Goal: Task Accomplishment & Management: Manage account settings

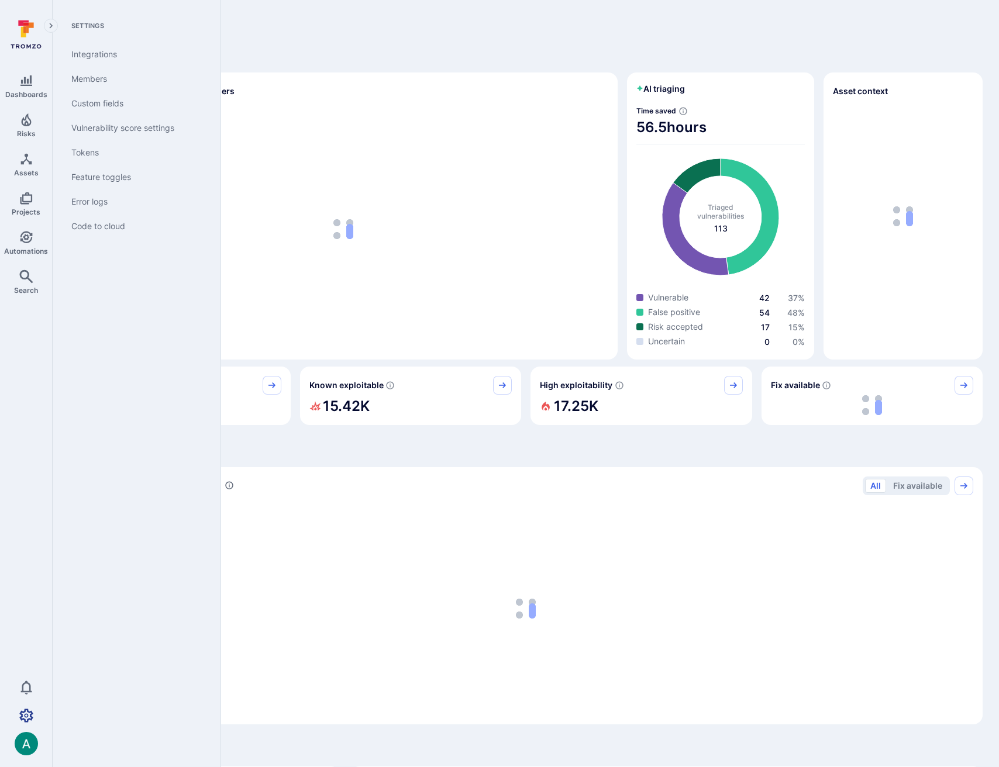
click at [28, 715] on icon "Settings" at bounding box center [26, 716] width 14 height 14
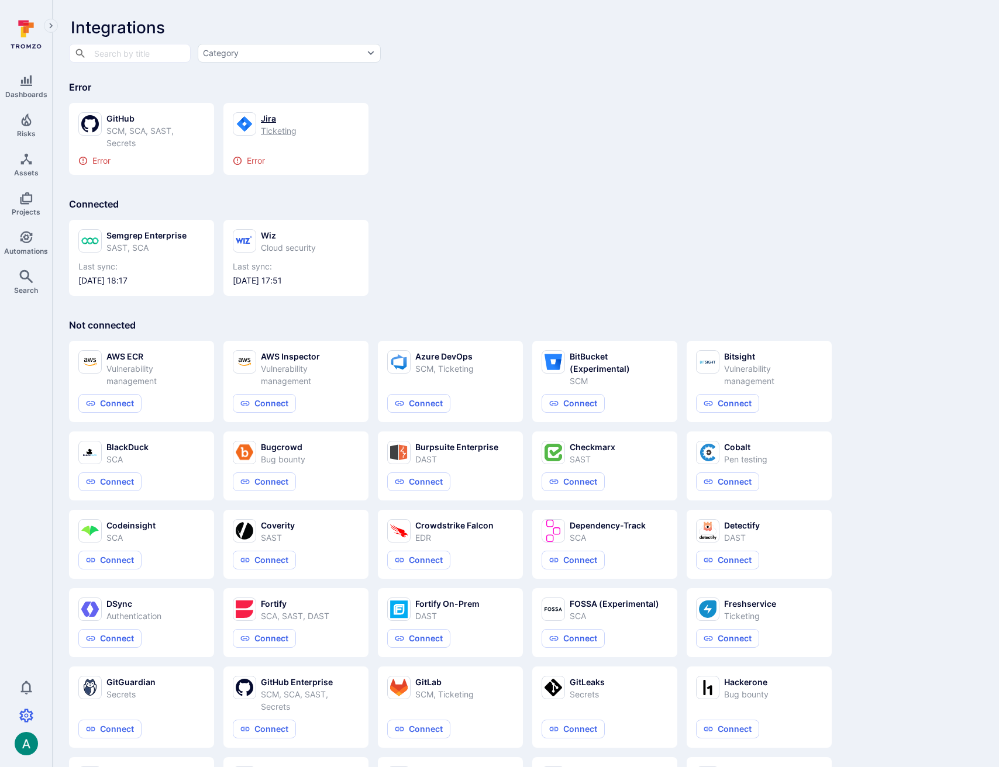
click at [253, 117] on icon at bounding box center [245, 124] width 18 height 22
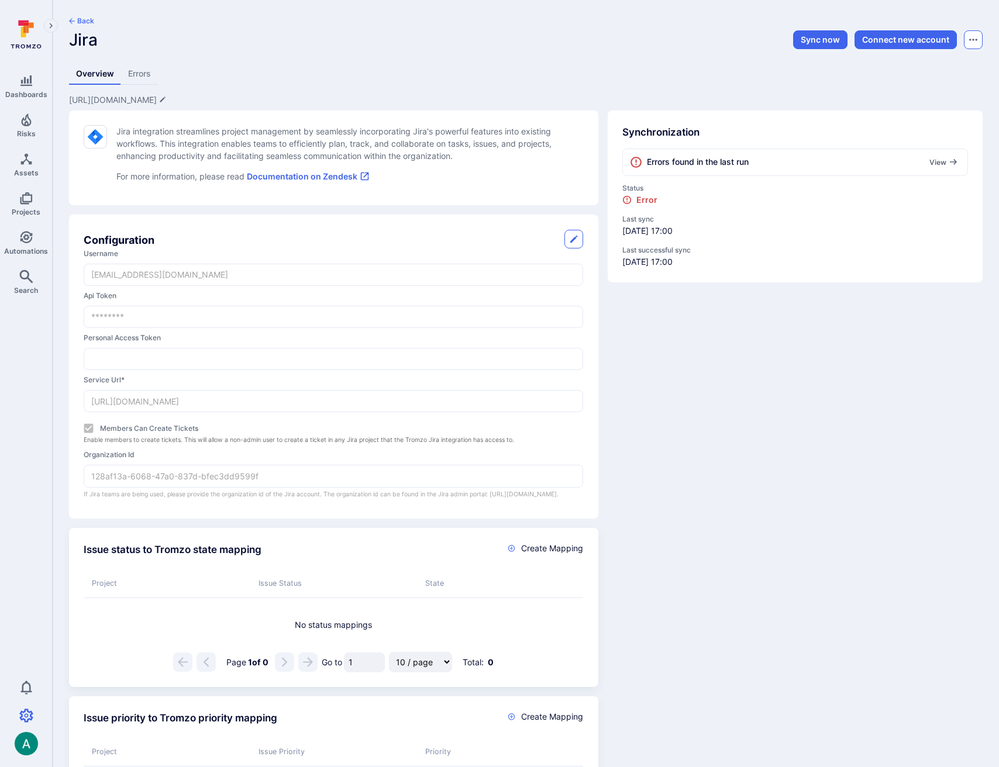
click at [970, 36] on icon "Options menu" at bounding box center [973, 39] width 8 height 9
click at [921, 71] on button "Delete" at bounding box center [932, 69] width 82 height 12
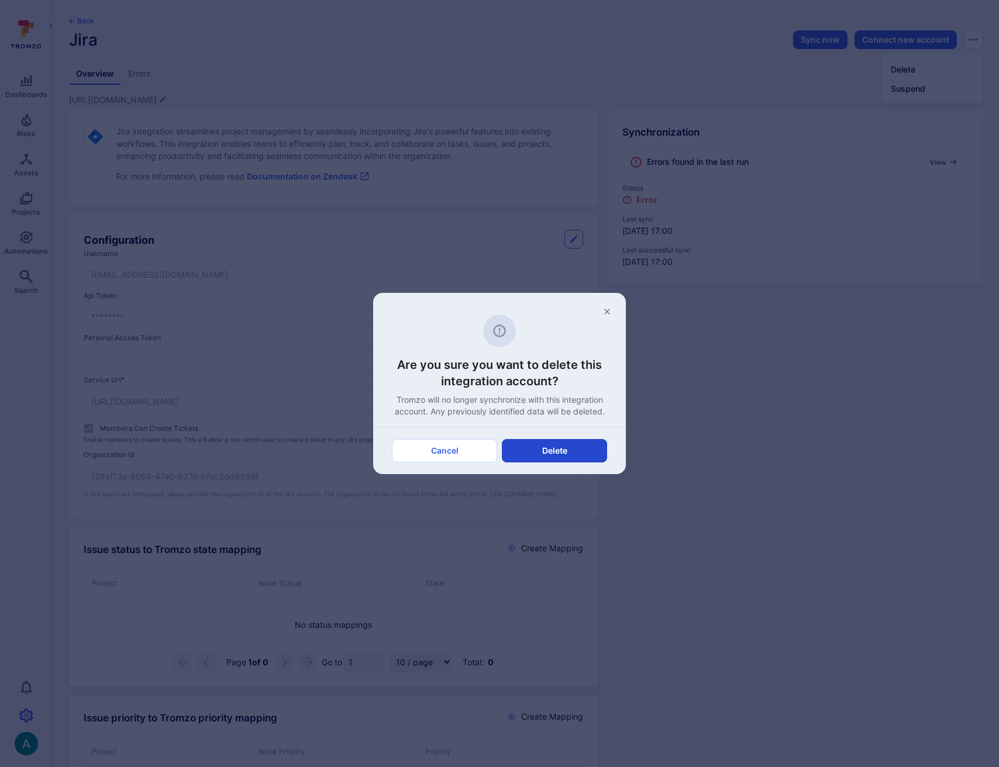
click at [565, 448] on button "Delete" at bounding box center [554, 450] width 105 height 23
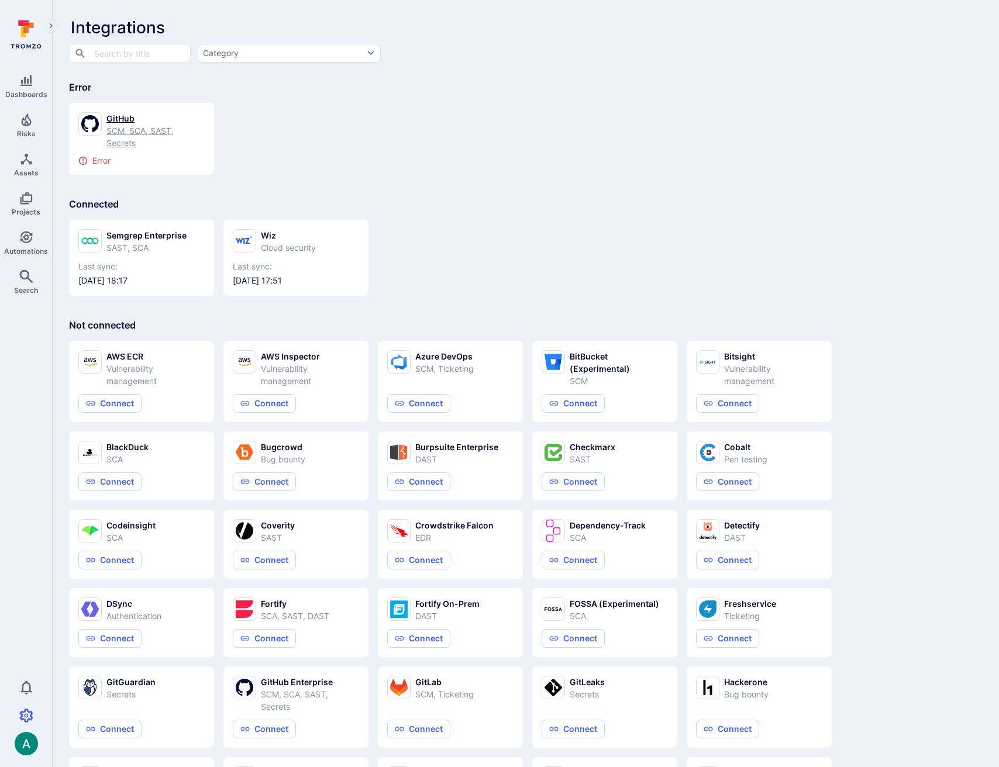
click at [146, 126] on div "SCM, SCA, SAST, Secrets" at bounding box center [155, 137] width 98 height 25
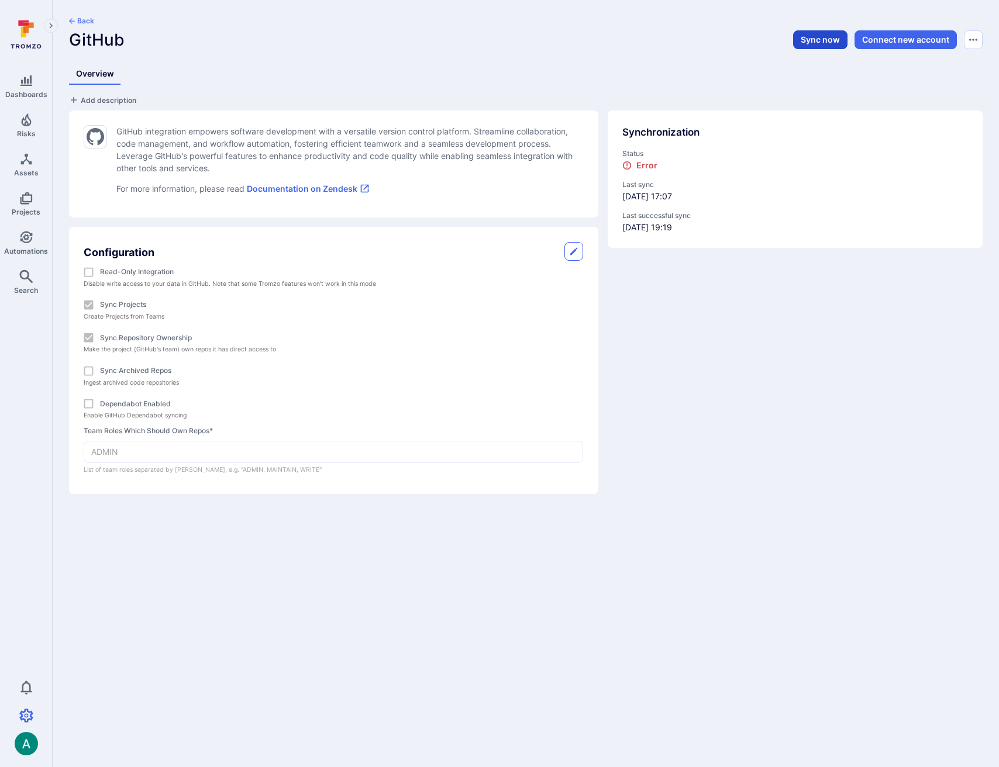
click at [807, 39] on button "Sync now" at bounding box center [820, 39] width 54 height 19
click at [222, 19] on div "Back" at bounding box center [373, 23] width 609 height 14
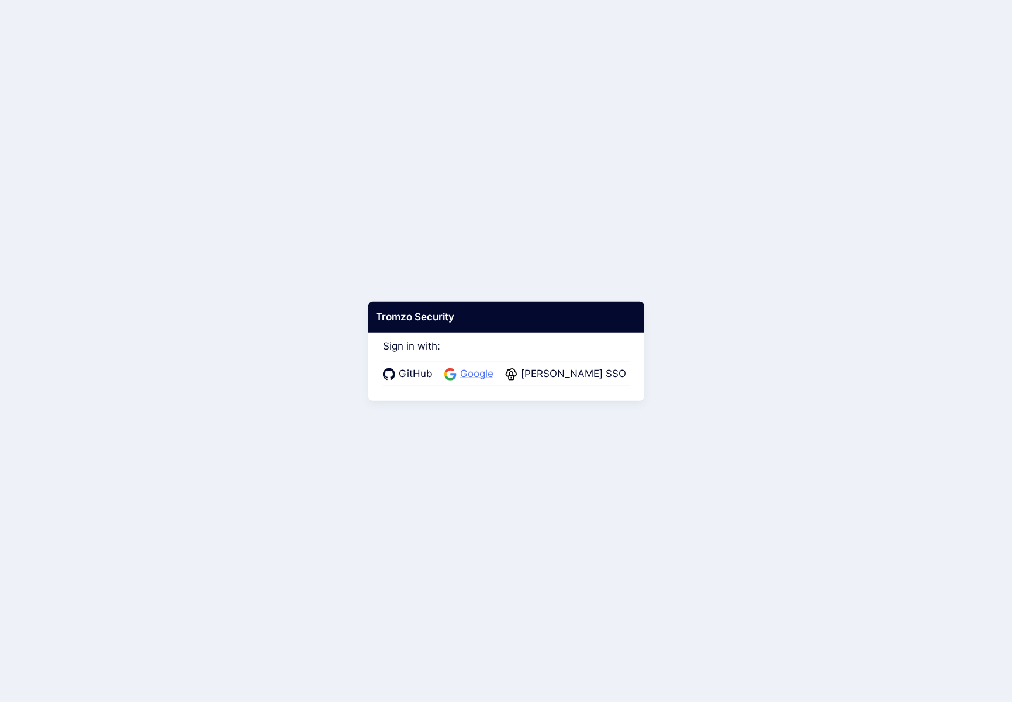
click at [475, 374] on span "Google" at bounding box center [477, 374] width 40 height 15
